Goal: Information Seeking & Learning: Learn about a topic

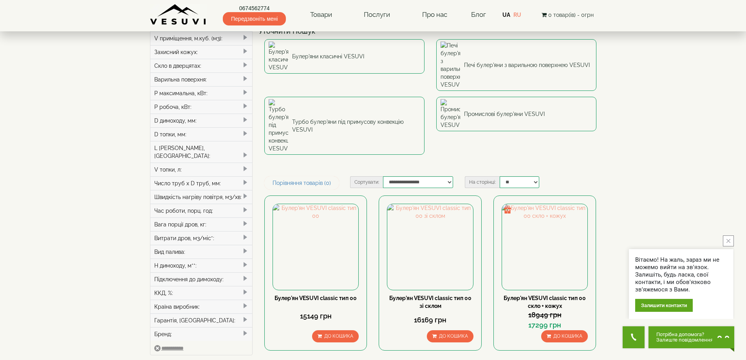
scroll to position [39, 0]
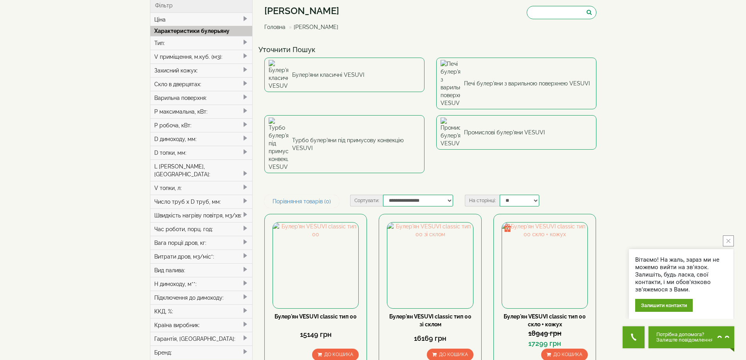
click at [201, 124] on div "P робоча, кВт:" at bounding box center [201, 125] width 102 height 14
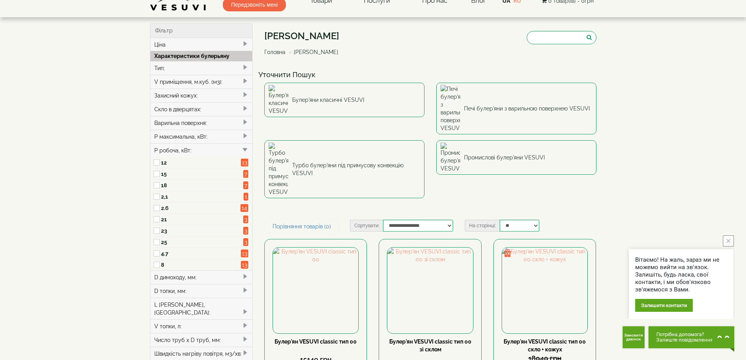
scroll to position [0, 0]
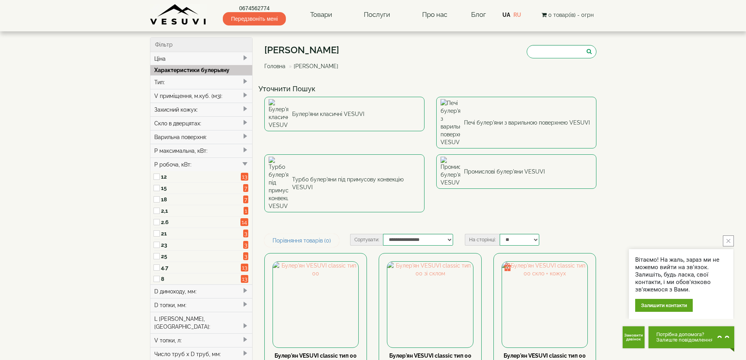
click at [215, 95] on div "V приміщення, м.куб. (м3):" at bounding box center [201, 96] width 102 height 14
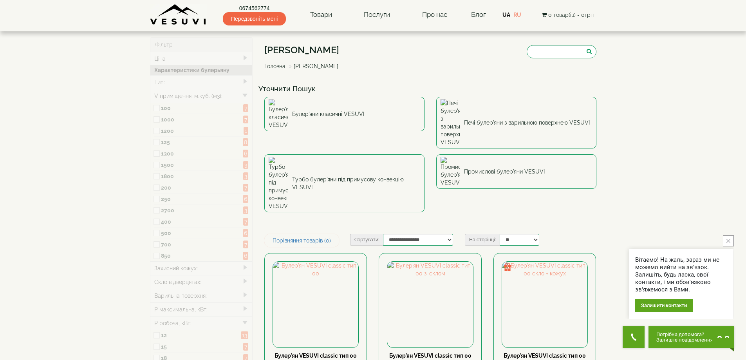
type input "*****"
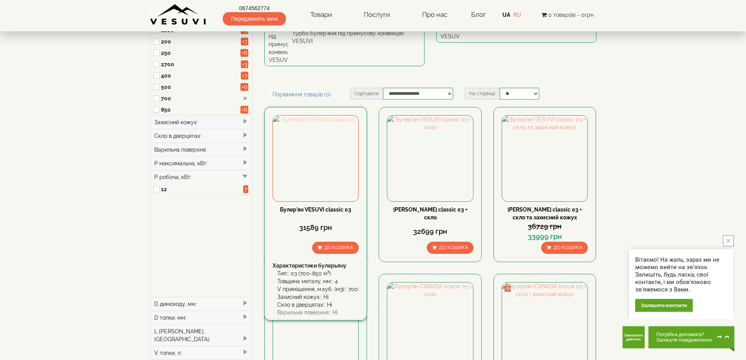
scroll to position [78, 0]
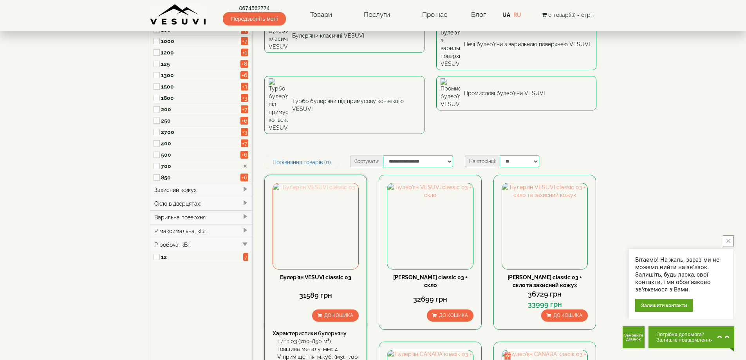
click at [316, 183] on img at bounding box center [315, 225] width 85 height 85
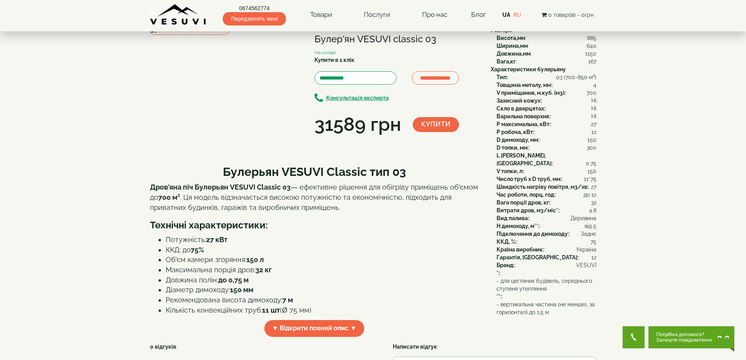
scroll to position [78, 0]
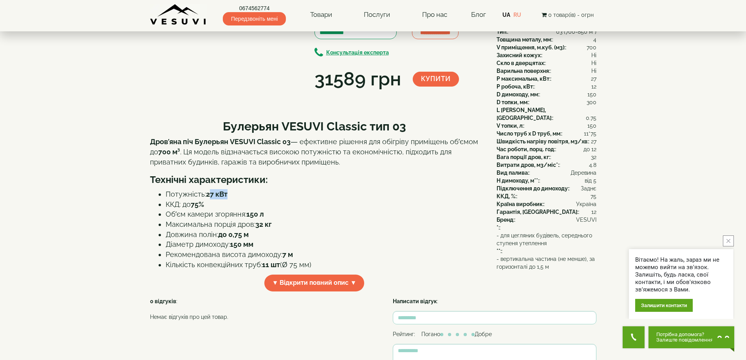
drag, startPoint x: 211, startPoint y: 235, endPoint x: 256, endPoint y: 230, distance: 45.0
click at [254, 199] on li "Потужність: 27 кВт" at bounding box center [322, 194] width 313 height 10
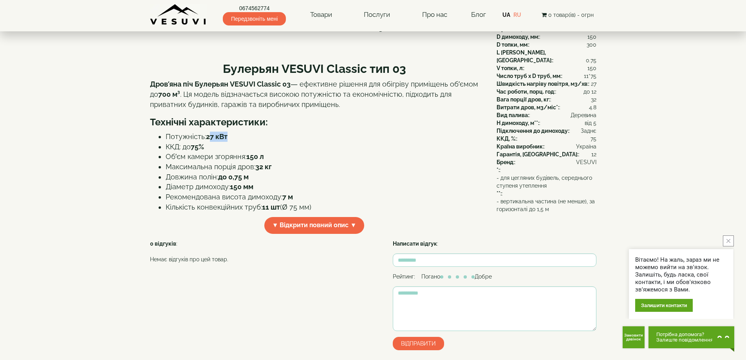
scroll to position [274, 0]
